Goal: Entertainment & Leisure: Consume media (video, audio)

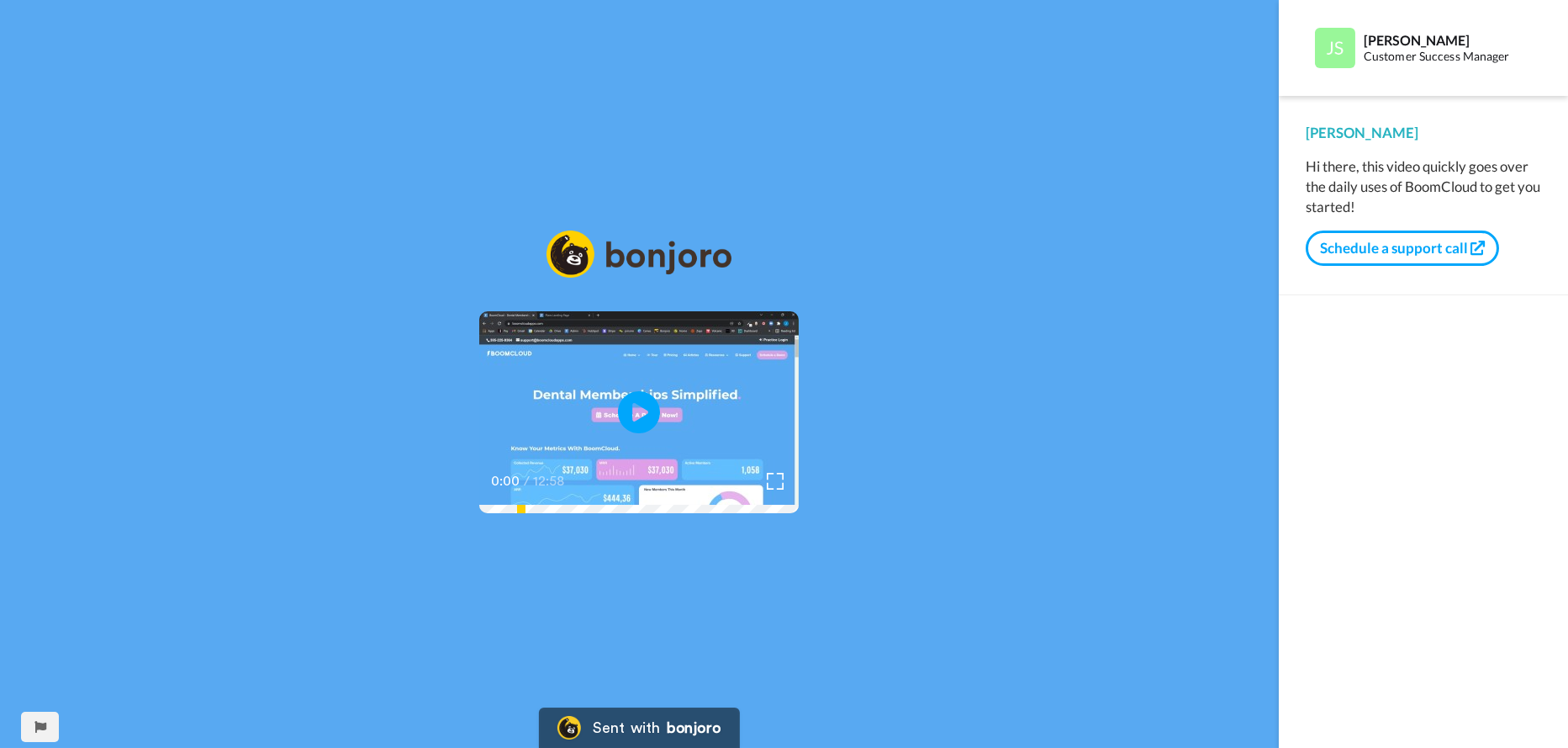
click at [552, 420] on video at bounding box center [638, 412] width 319 height 202
drag, startPoint x: 1473, startPoint y: 4, endPoint x: 841, endPoint y: 352, distance: 721.5
click at [798, 352] on video at bounding box center [638, 412] width 319 height 202
click at [604, 381] on video at bounding box center [638, 412] width 319 height 202
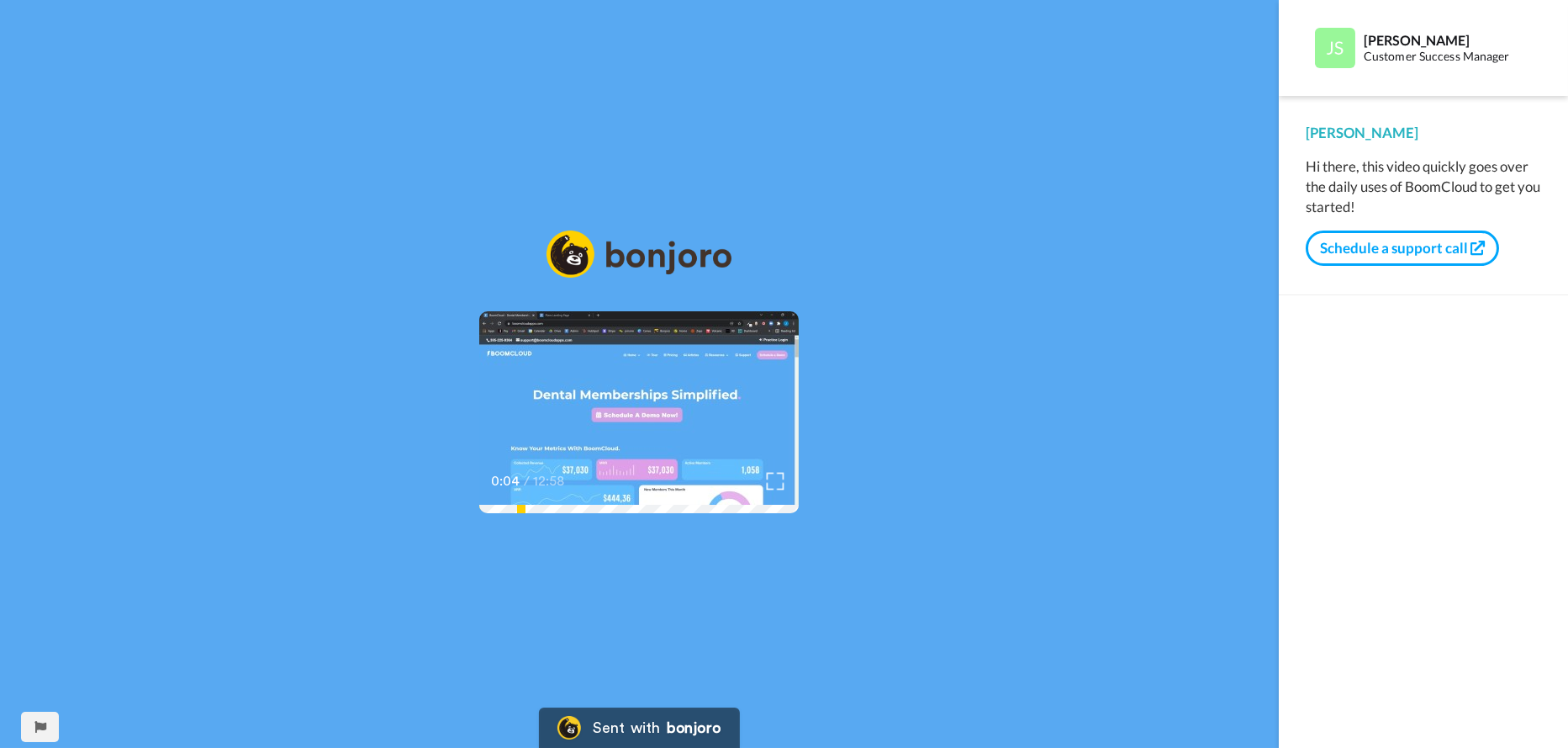
click at [784, 490] on img at bounding box center [775, 481] width 17 height 18
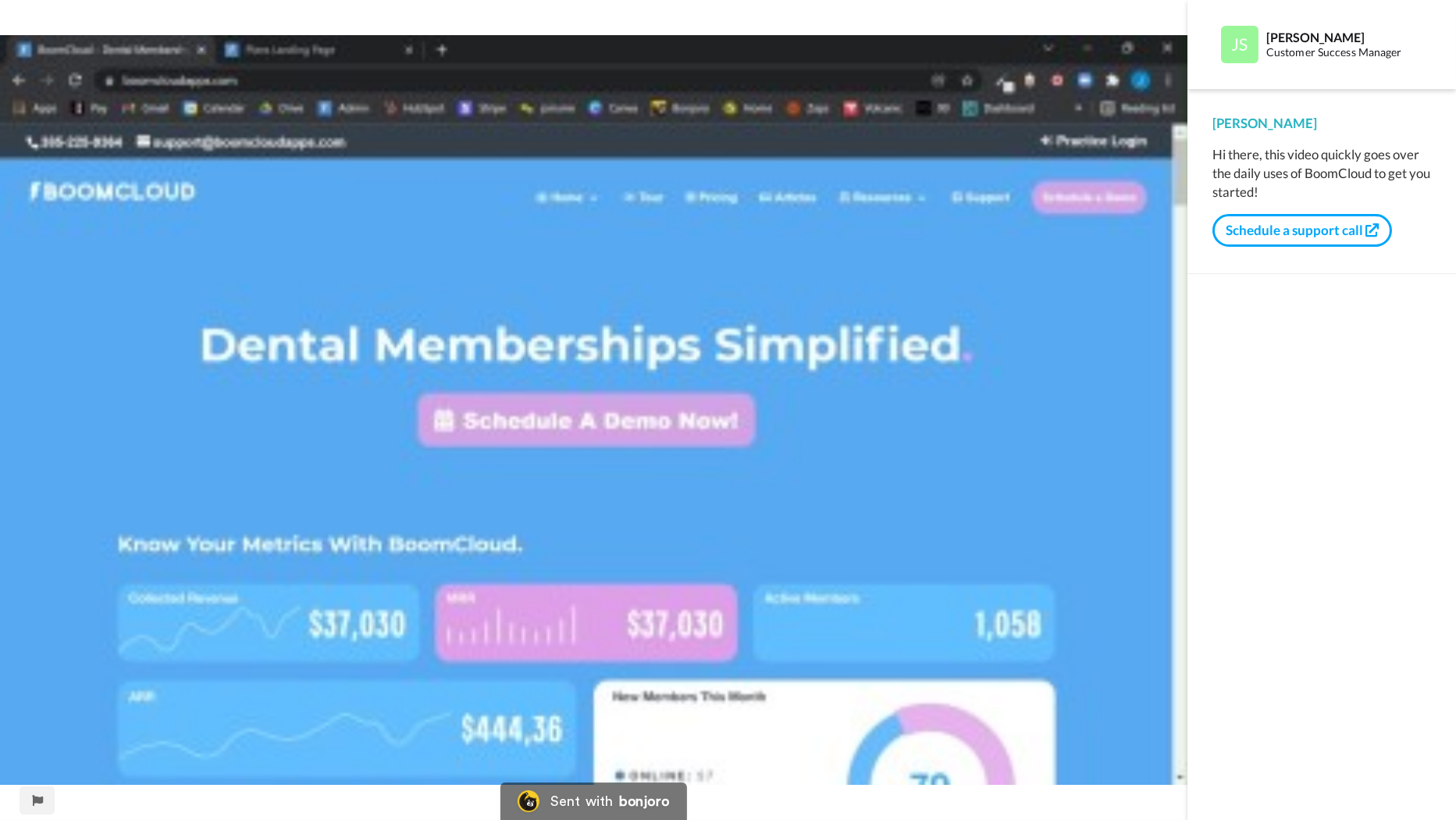
click at [563, 510] on video at bounding box center [593, 410] width 1188 height 820
click at [1121, 663] on video at bounding box center [593, 410] width 1188 height 820
